Goal: Information Seeking & Learning: Find specific page/section

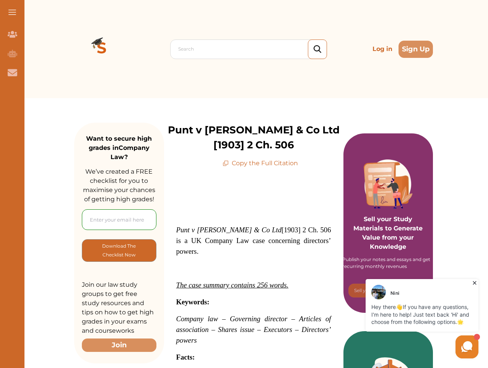
click at [12, 12] on span at bounding box center [12, 12] width 8 height 1
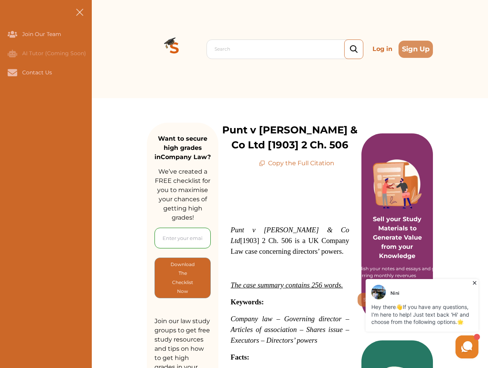
click at [12, 34] on icon "Join Our Team" at bounding box center [13, 34] width 10 height 7
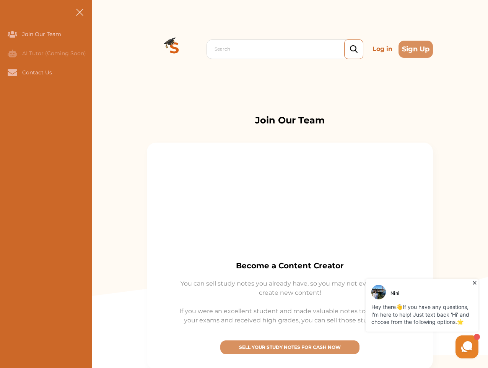
click at [12, 53] on icon "AI Tutor (Coming Soon)" at bounding box center [13, 53] width 10 height 8
click at [12, 72] on icon "Contact Us" at bounding box center [13, 72] width 10 height 7
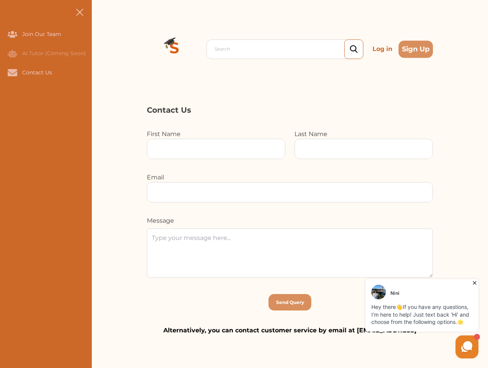
click at [102, 49] on div "Search Log in Sign Up Search Log in Sign Up" at bounding box center [290, 49] width 397 height 98
click at [383, 49] on p "Log in" at bounding box center [383, 48] width 26 height 15
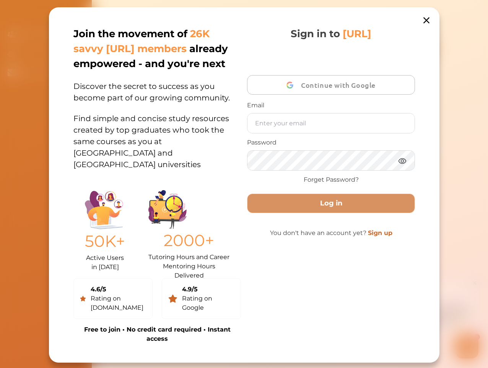
click at [416, 49] on div "Join the movement of 26K savvy [URL] members already empowered - and you're nex…" at bounding box center [244, 184] width 391 height 355
click at [119, 250] on p "50K+" at bounding box center [105, 241] width 40 height 24
